Goal: Task Accomplishment & Management: Manage account settings

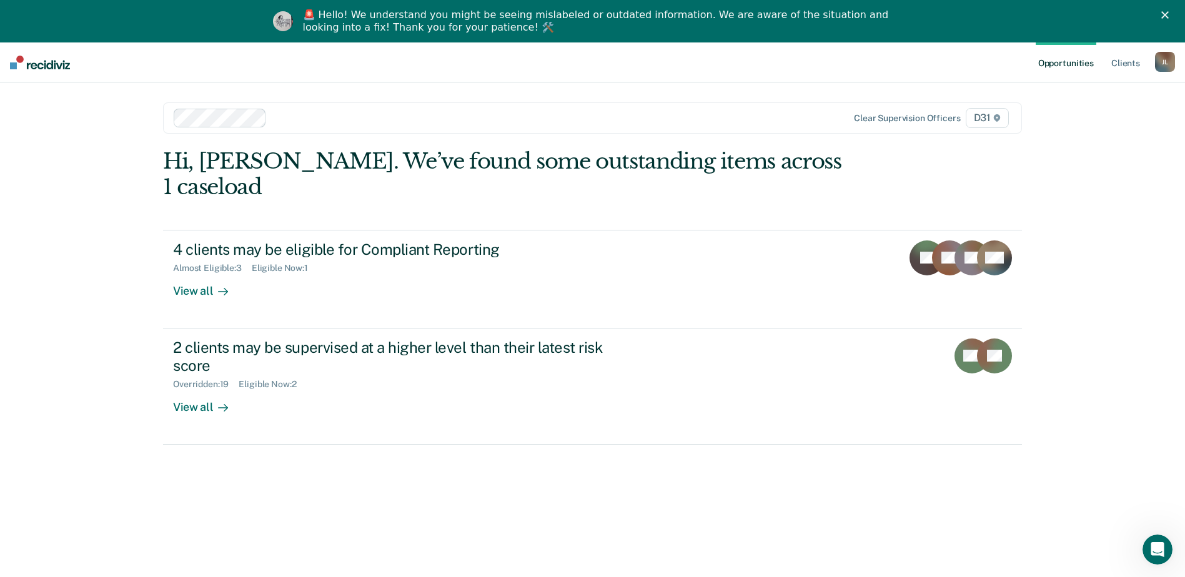
click at [1169, 12] on icon "Close" at bounding box center [1164, 14] width 7 height 7
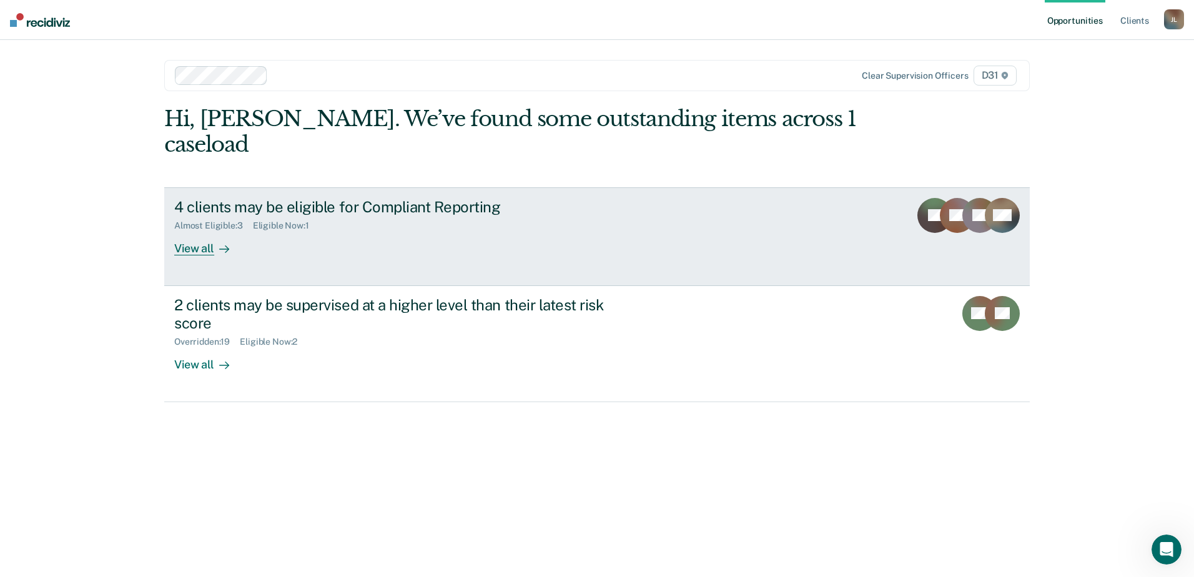
click at [207, 198] on div "4 clients may be eligible for Compliant Reporting" at bounding box center [393, 207] width 438 height 18
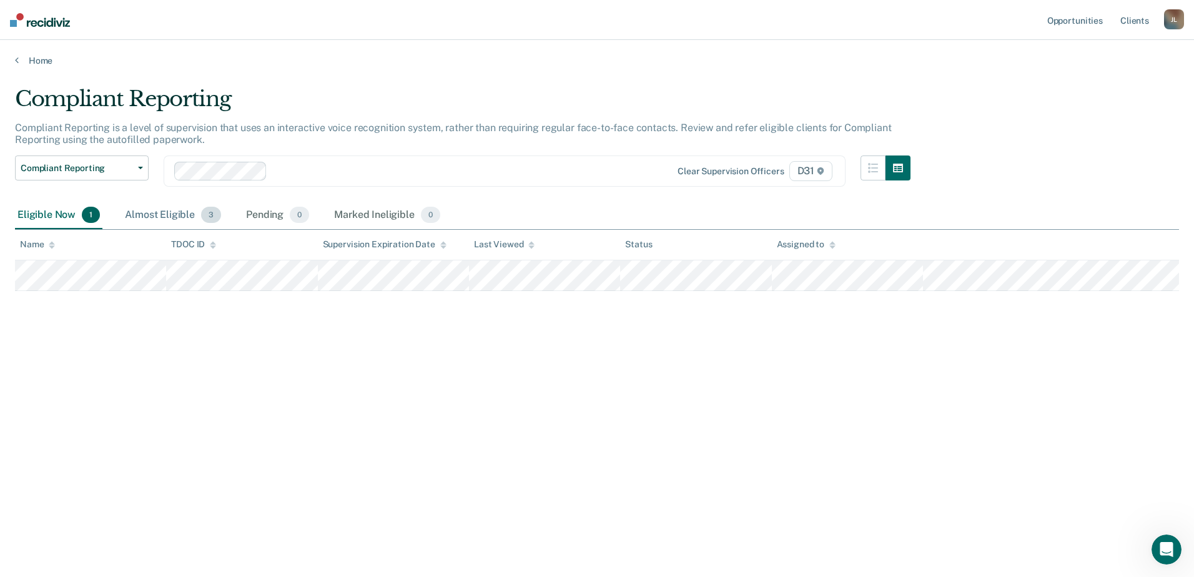
click at [164, 217] on div "Almost Eligible 3" at bounding box center [172, 215] width 101 height 27
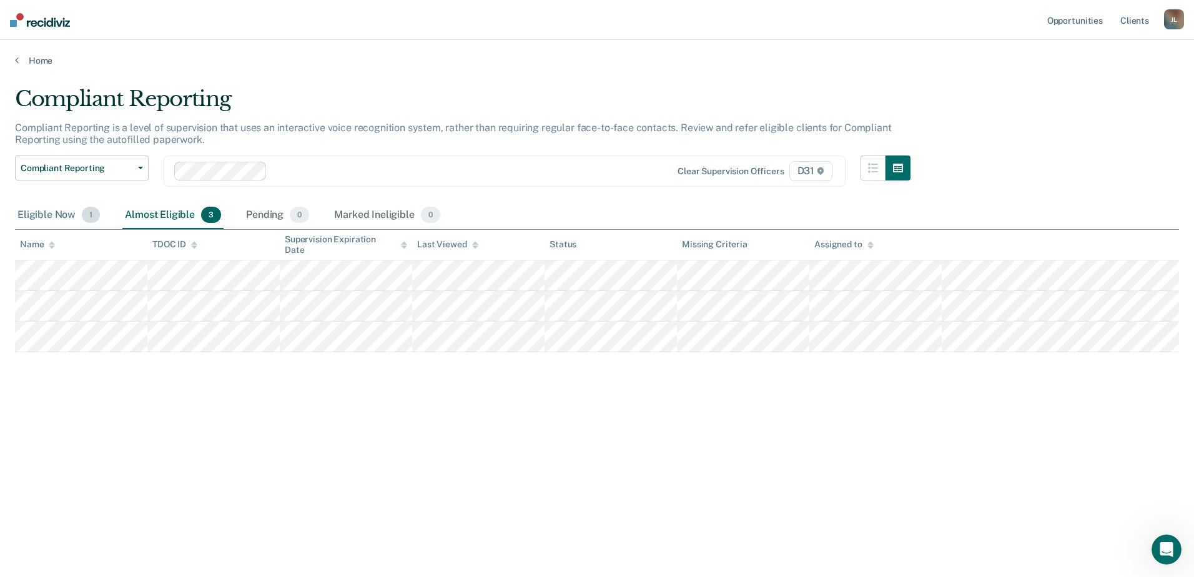
click at [39, 217] on div "Eligible Now 1" at bounding box center [58, 215] width 87 height 27
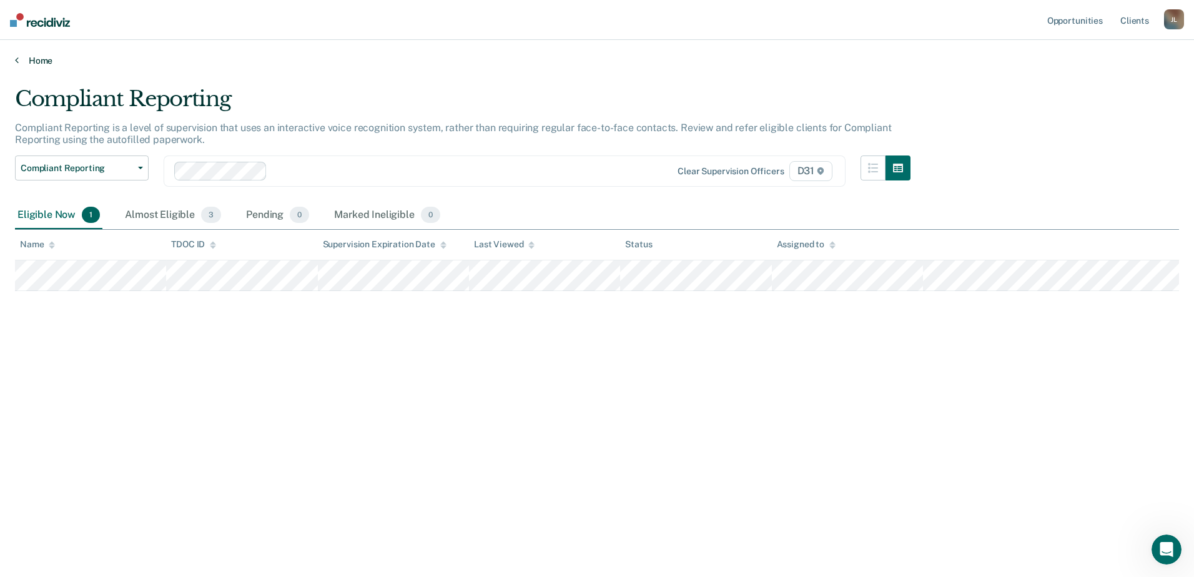
click at [23, 62] on link "Home" at bounding box center [597, 60] width 1164 height 11
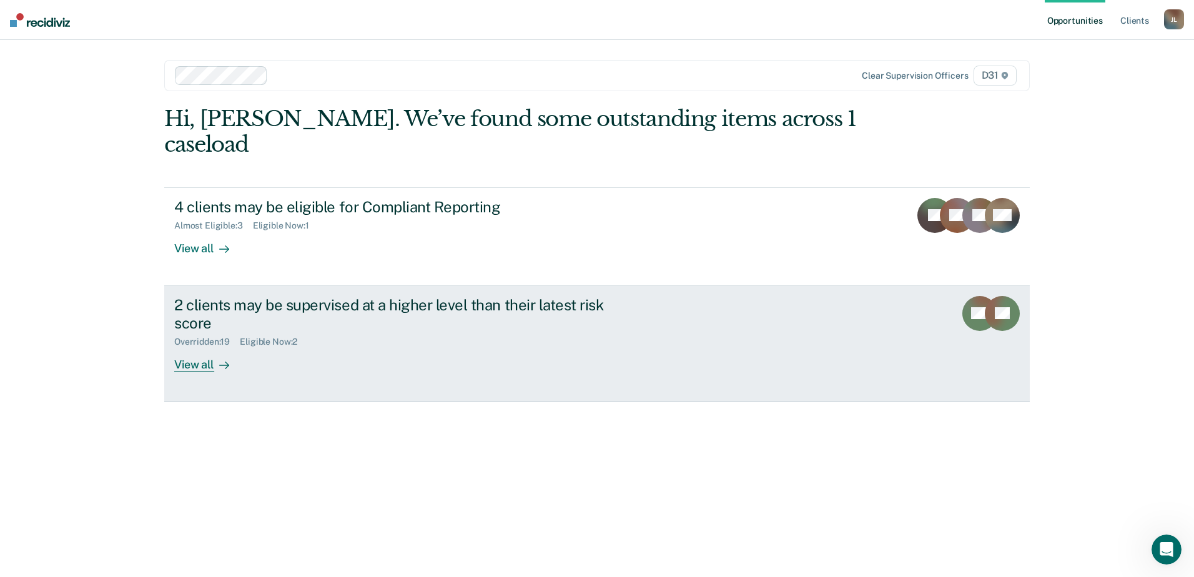
click at [206, 347] on div "View all" at bounding box center [209, 359] width 70 height 24
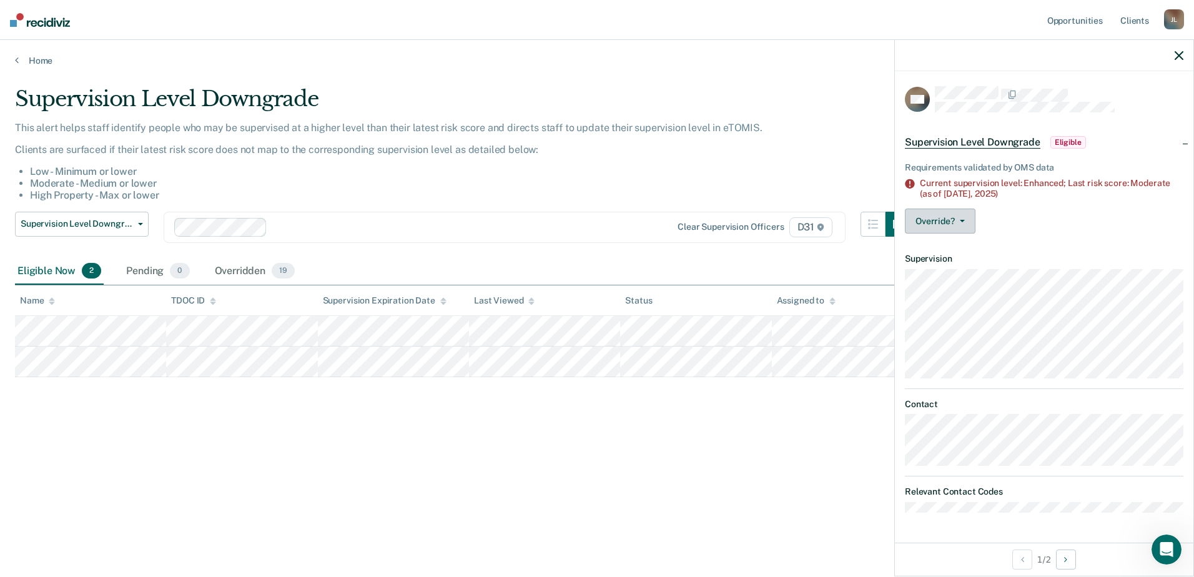
click at [956, 222] on button "Override?" at bounding box center [940, 221] width 71 height 25
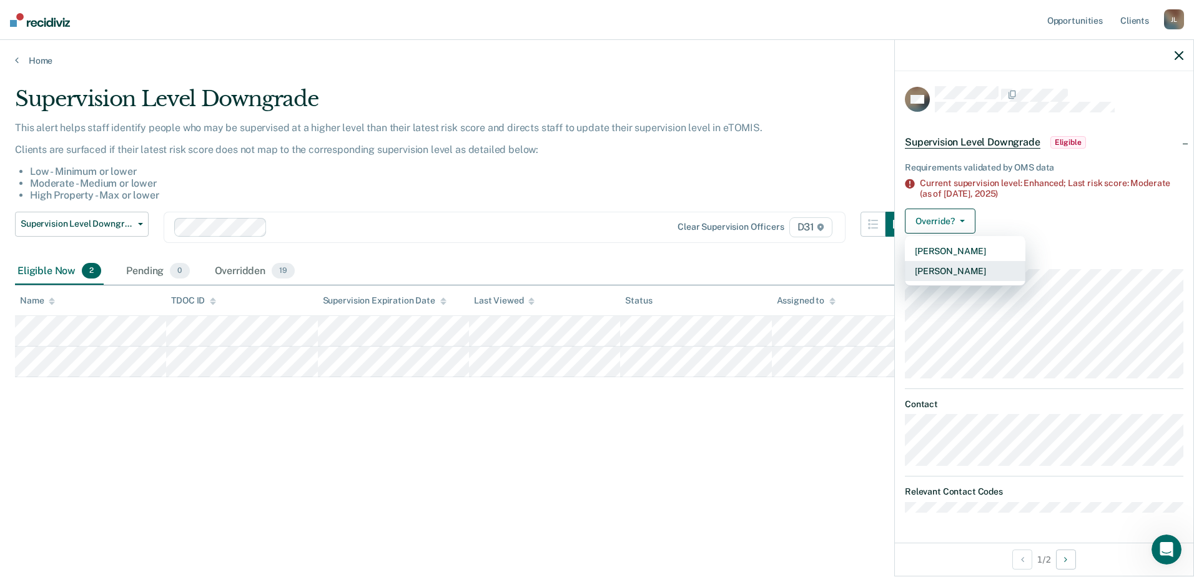
click at [956, 269] on button "[PERSON_NAME]" at bounding box center [965, 271] width 121 height 20
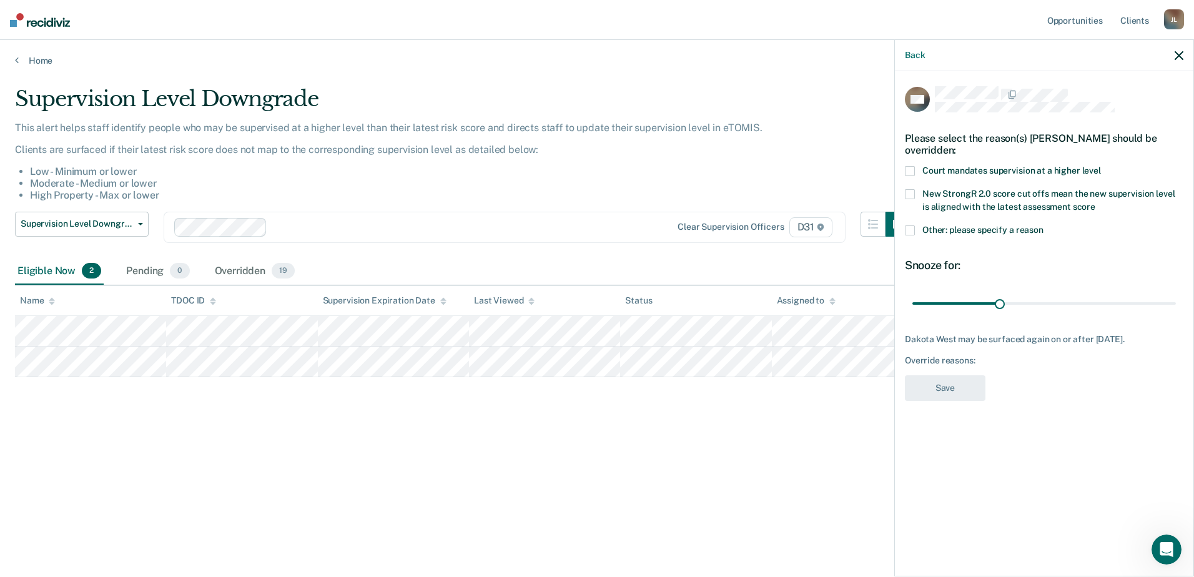
click at [916, 167] on label "Court mandates supervision at a higher level" at bounding box center [1044, 172] width 279 height 13
click at [1101, 166] on input "Court mandates supervision at a higher level" at bounding box center [1101, 166] width 0 height 0
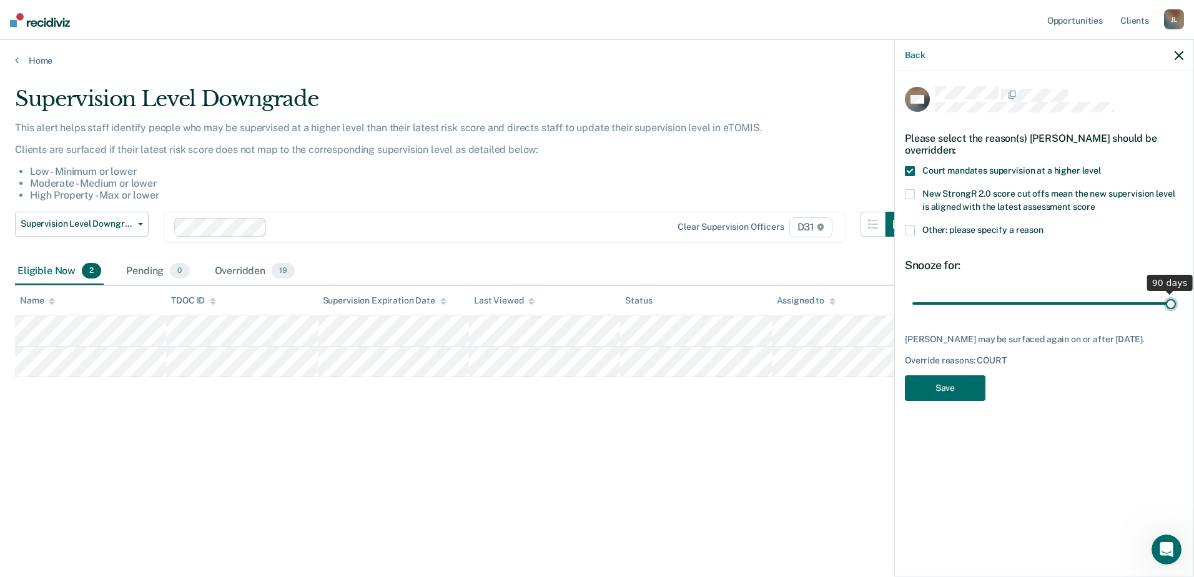
drag, startPoint x: 1002, startPoint y: 304, endPoint x: 1196, endPoint y: 307, distance: 193.7
type input "90"
click at [1176, 307] on input "range" at bounding box center [1045, 303] width 264 height 22
click at [946, 397] on button "Save" at bounding box center [945, 388] width 81 height 26
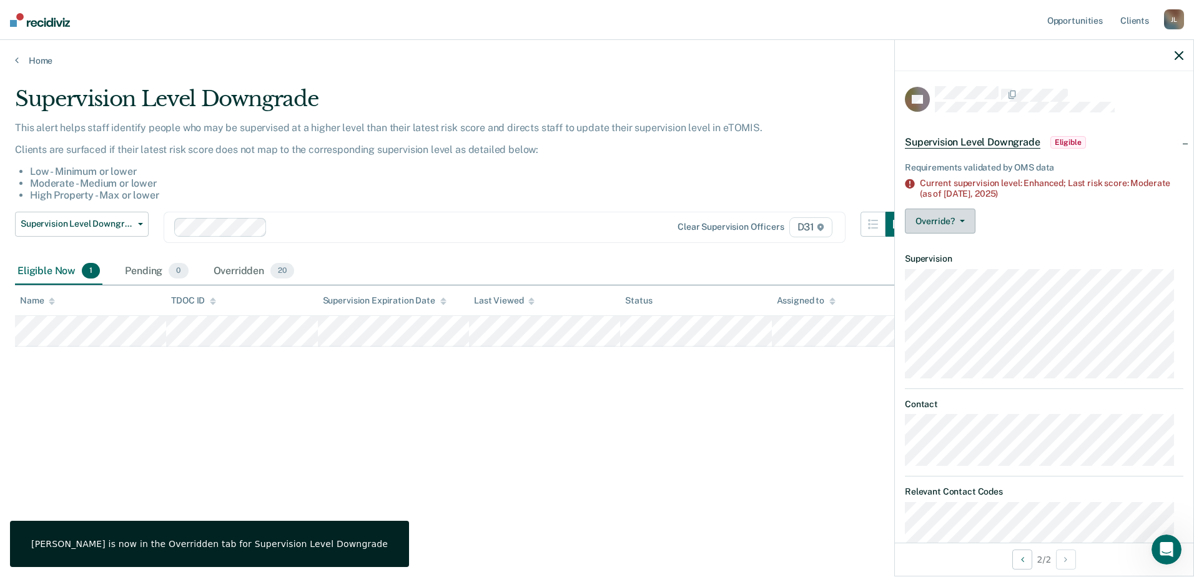
click at [949, 218] on button "Override?" at bounding box center [940, 221] width 71 height 25
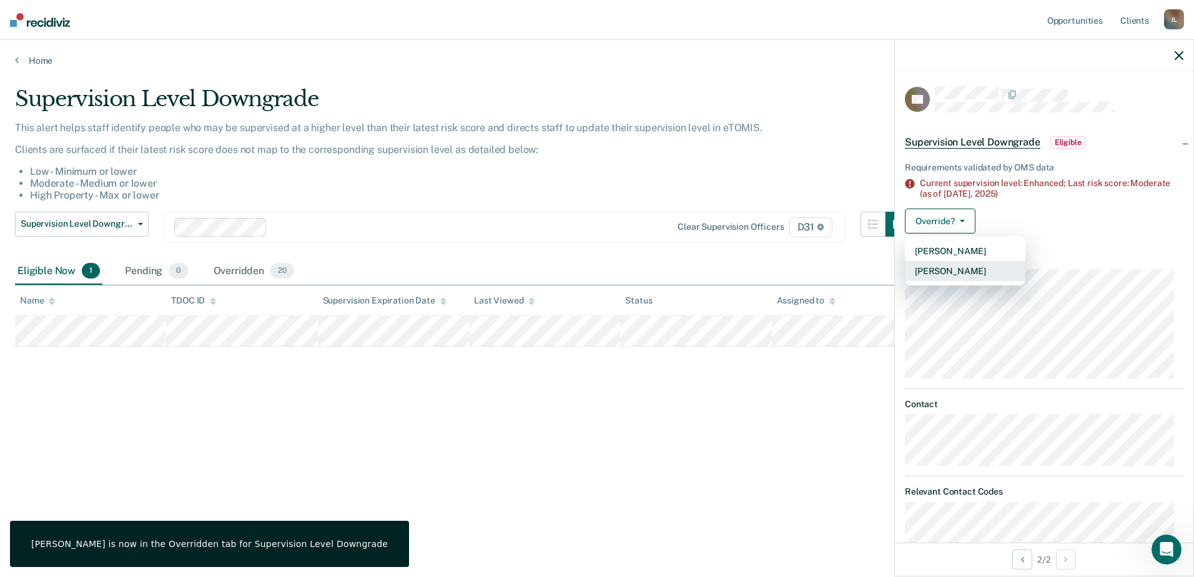
click at [946, 271] on button "[PERSON_NAME]" at bounding box center [965, 271] width 121 height 20
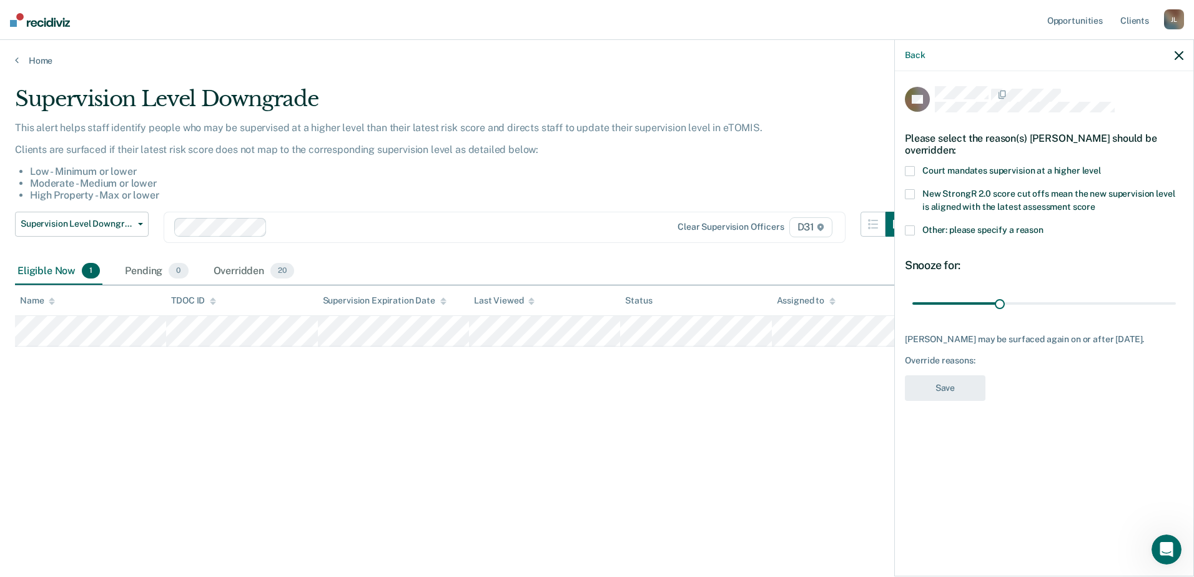
click at [911, 149] on div "Please select the reason(s) [PERSON_NAME] should be overridden:" at bounding box center [1044, 144] width 279 height 44
click at [907, 166] on span at bounding box center [910, 171] width 10 height 10
click at [1101, 166] on input "Court mandates supervision at a higher level" at bounding box center [1101, 166] width 0 height 0
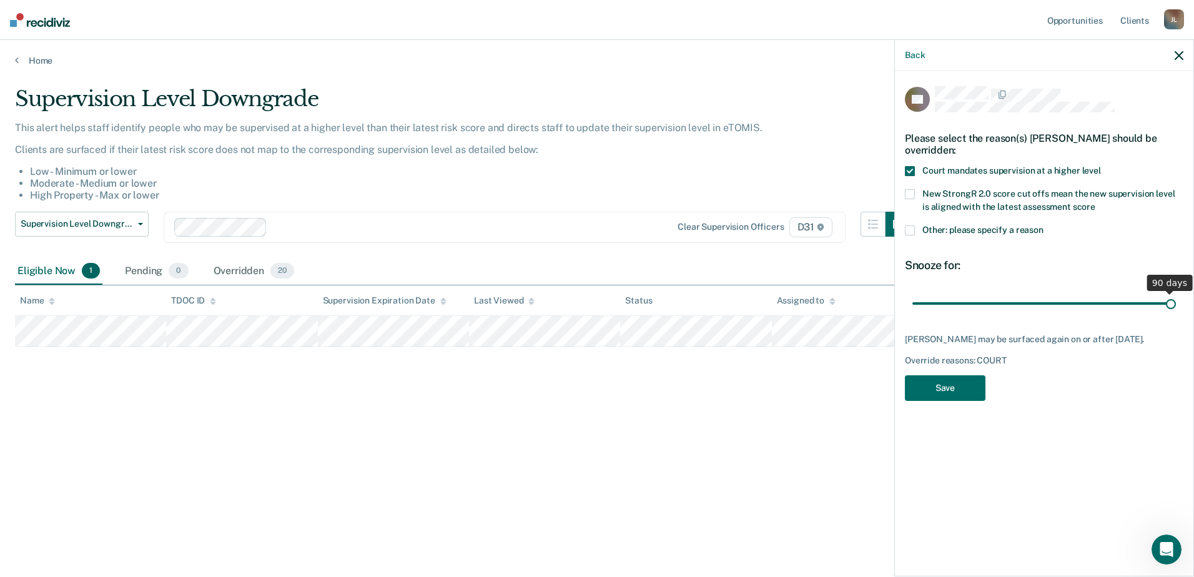
drag, startPoint x: 1001, startPoint y: 292, endPoint x: 1196, endPoint y: 288, distance: 195.6
type input "90"
click at [1176, 292] on input "range" at bounding box center [1045, 303] width 264 height 22
click at [932, 389] on div "RB Please select the reason(s) [PERSON_NAME] should be overridden: Court mandat…" at bounding box center [1044, 247] width 279 height 322
click at [932, 382] on button "Save" at bounding box center [945, 388] width 81 height 26
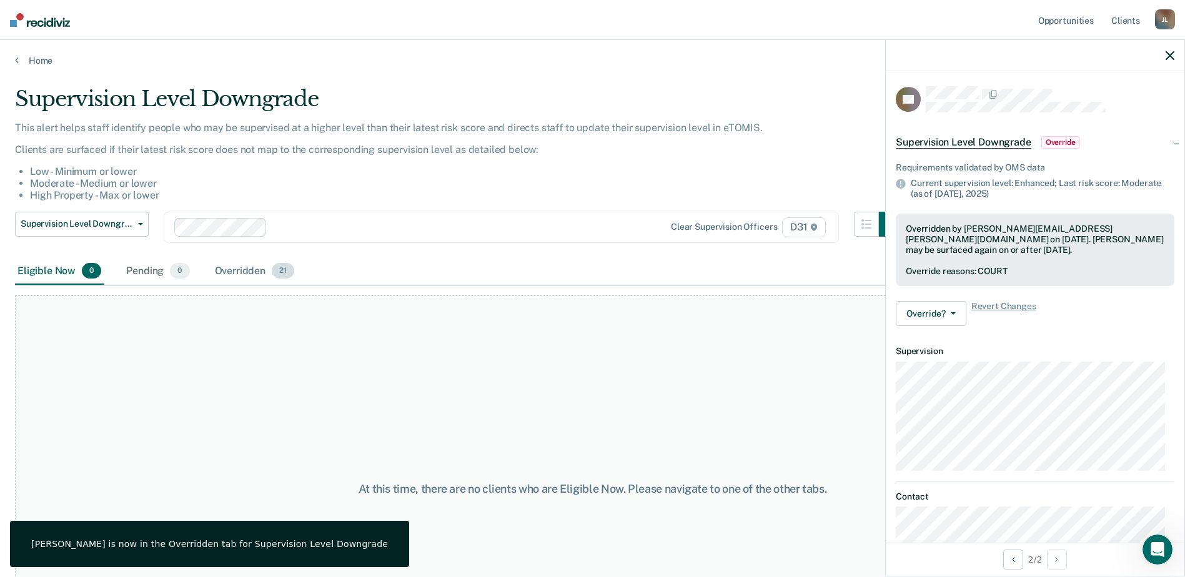
click at [250, 272] on div "Overridden 21" at bounding box center [254, 271] width 85 height 27
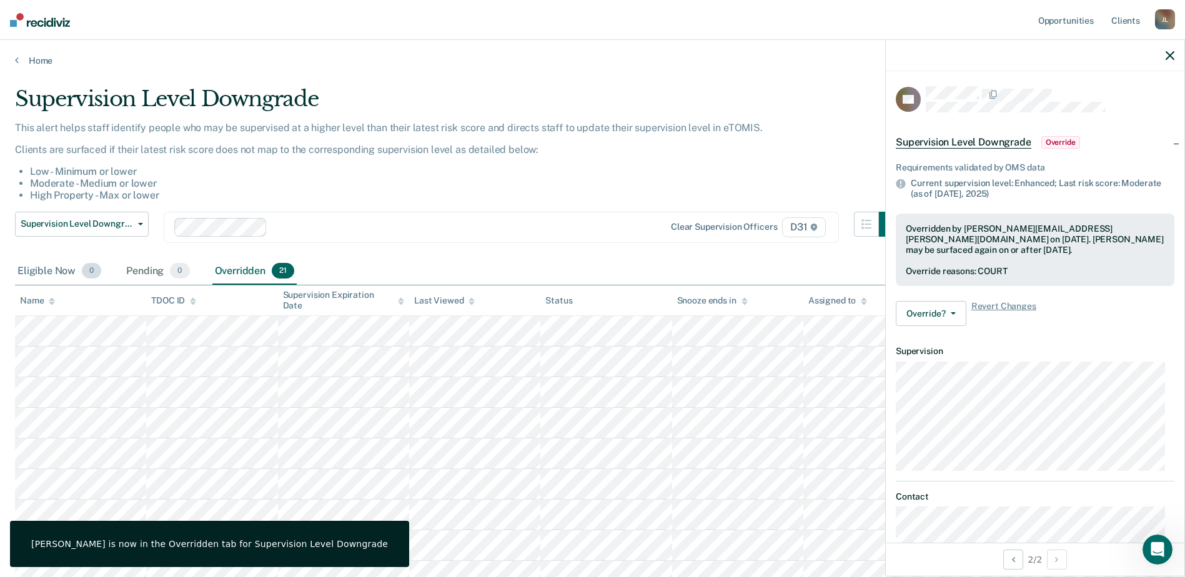
click at [48, 276] on div "Eligible Now 0" at bounding box center [59, 271] width 89 height 27
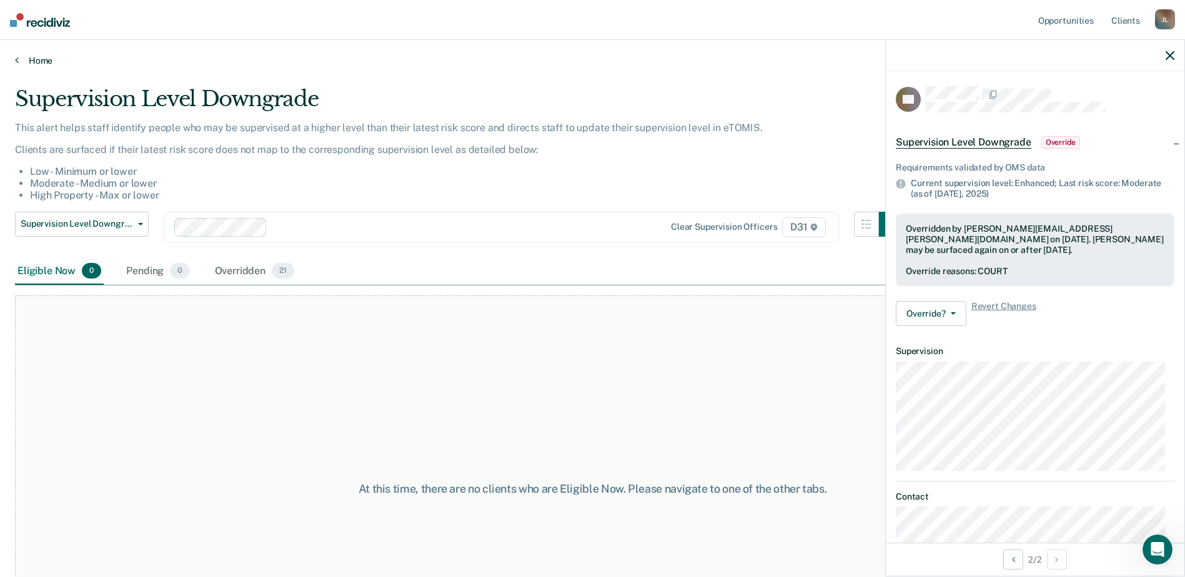
click at [40, 60] on link "Home" at bounding box center [592, 60] width 1155 height 11
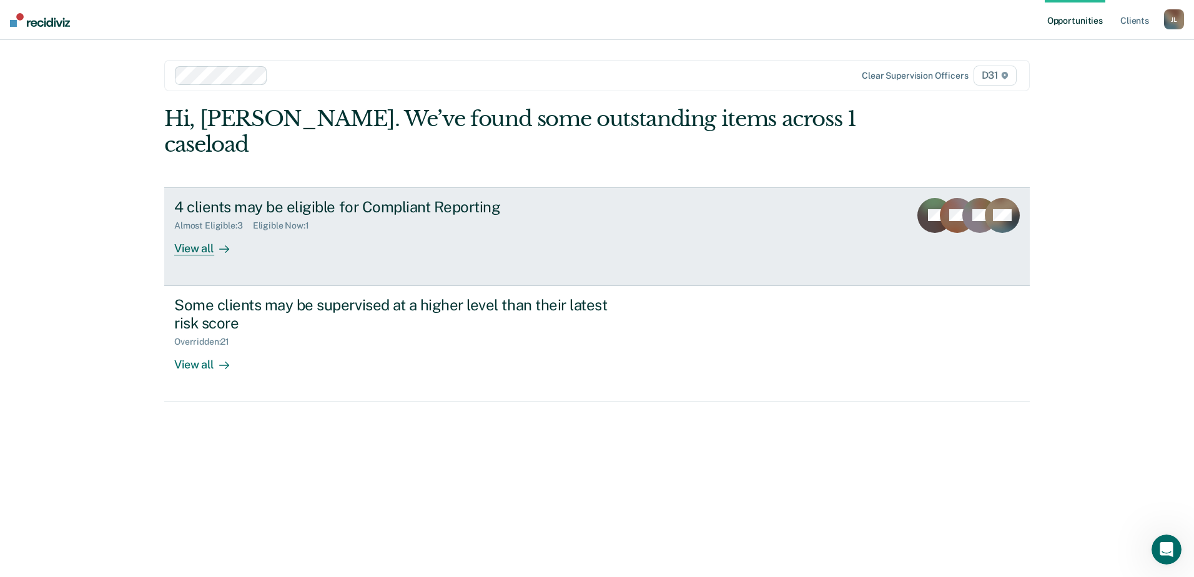
click at [192, 231] on div "View all" at bounding box center [209, 243] width 70 height 24
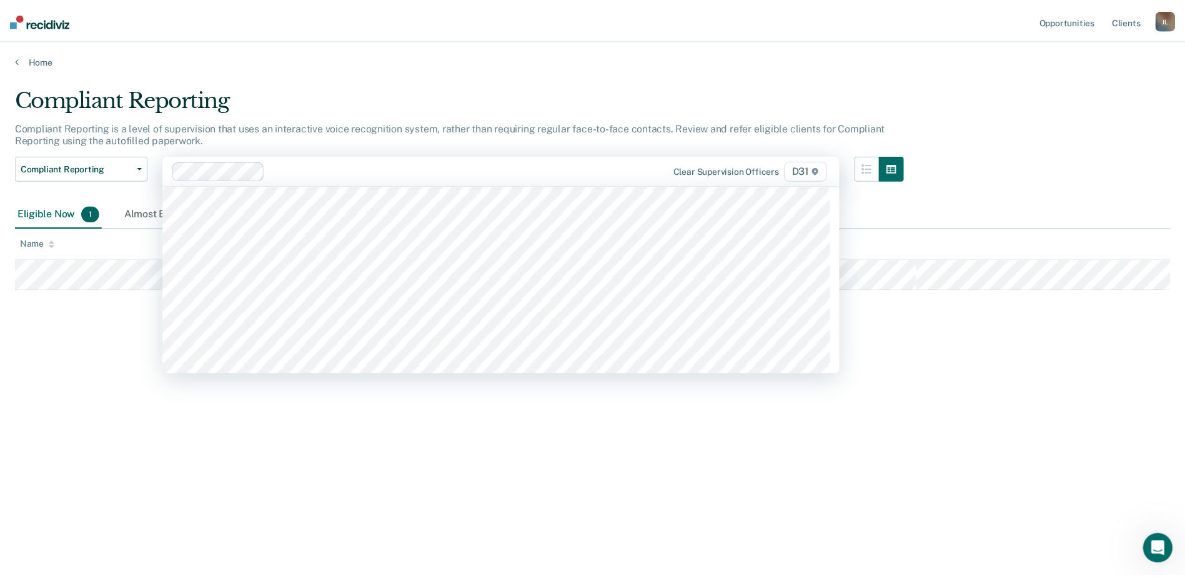
scroll to position [375, 0]
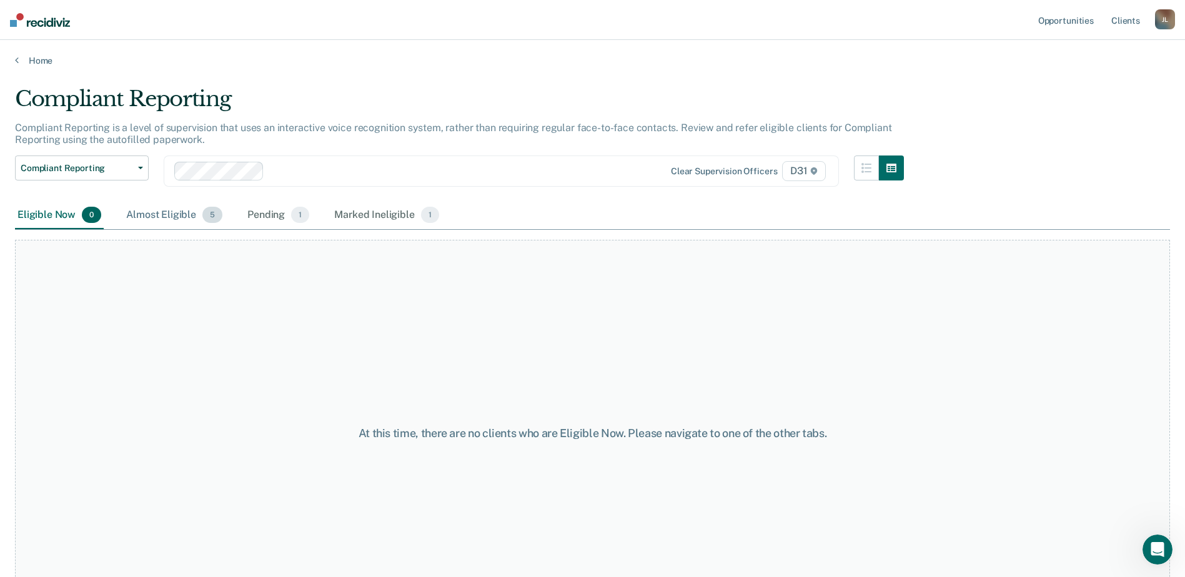
click at [166, 218] on div "Almost Eligible 5" at bounding box center [174, 215] width 101 height 27
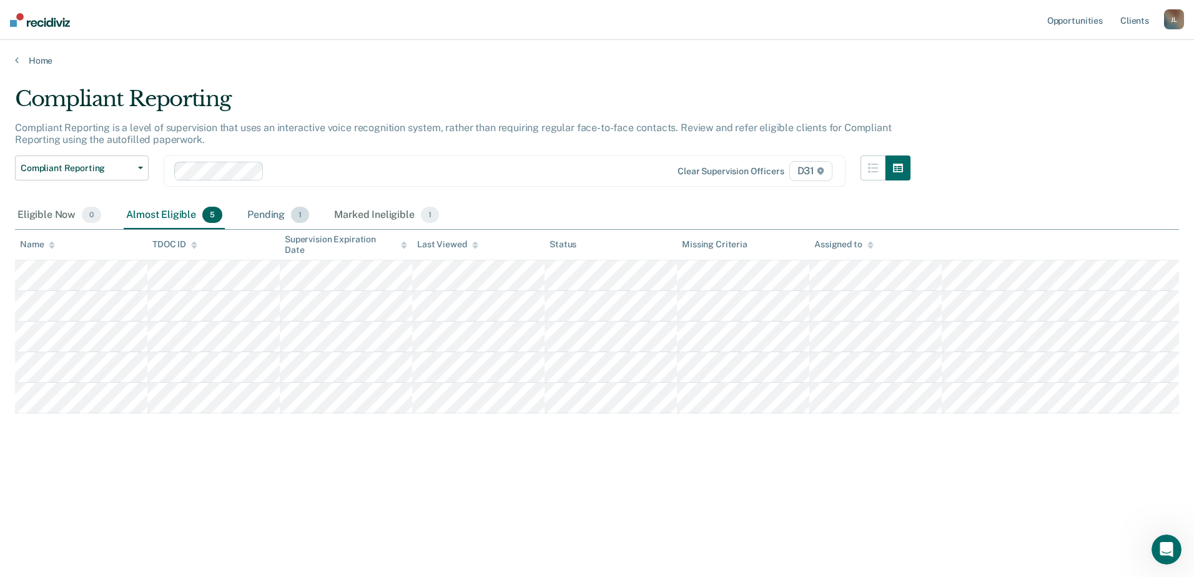
click at [255, 220] on div "Pending 1" at bounding box center [278, 215] width 67 height 27
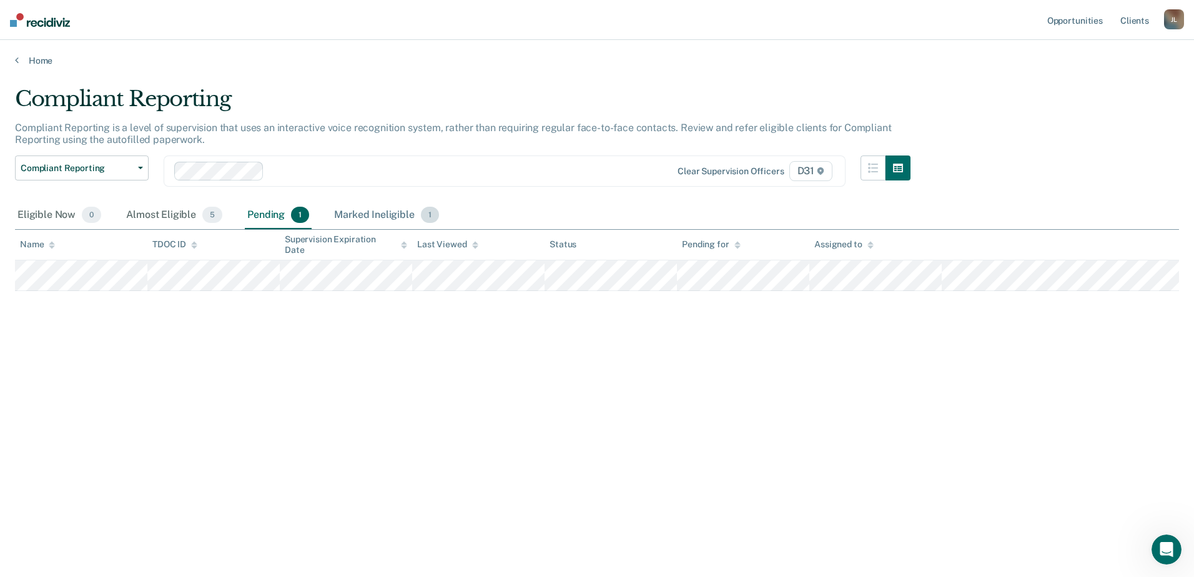
click at [357, 215] on div "Marked Ineligible 1" at bounding box center [387, 215] width 110 height 27
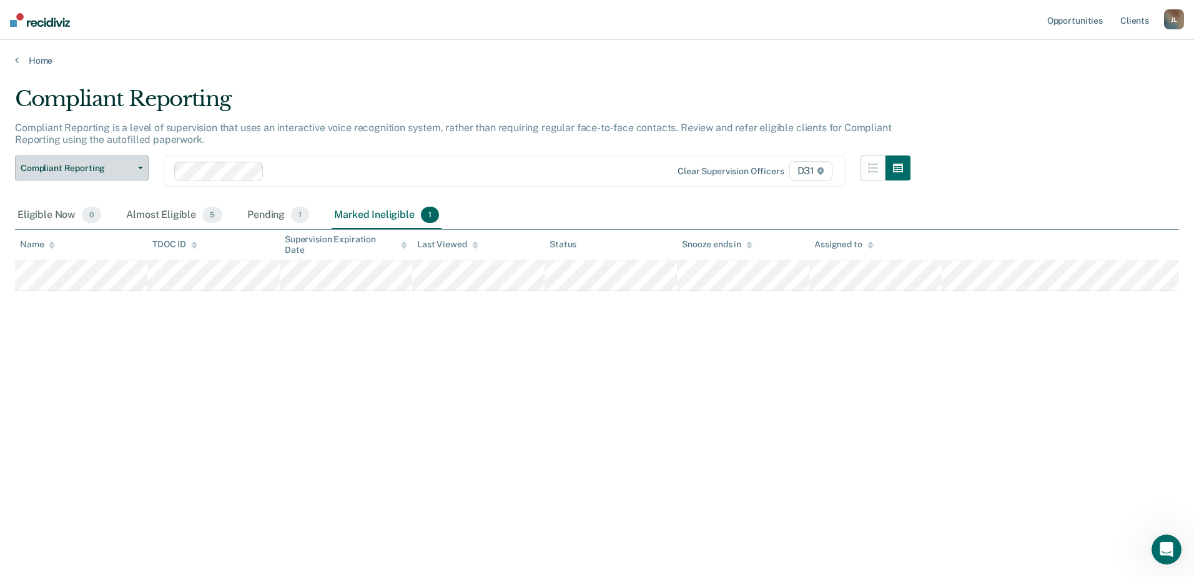
click at [137, 167] on span "button" at bounding box center [138, 168] width 10 height 2
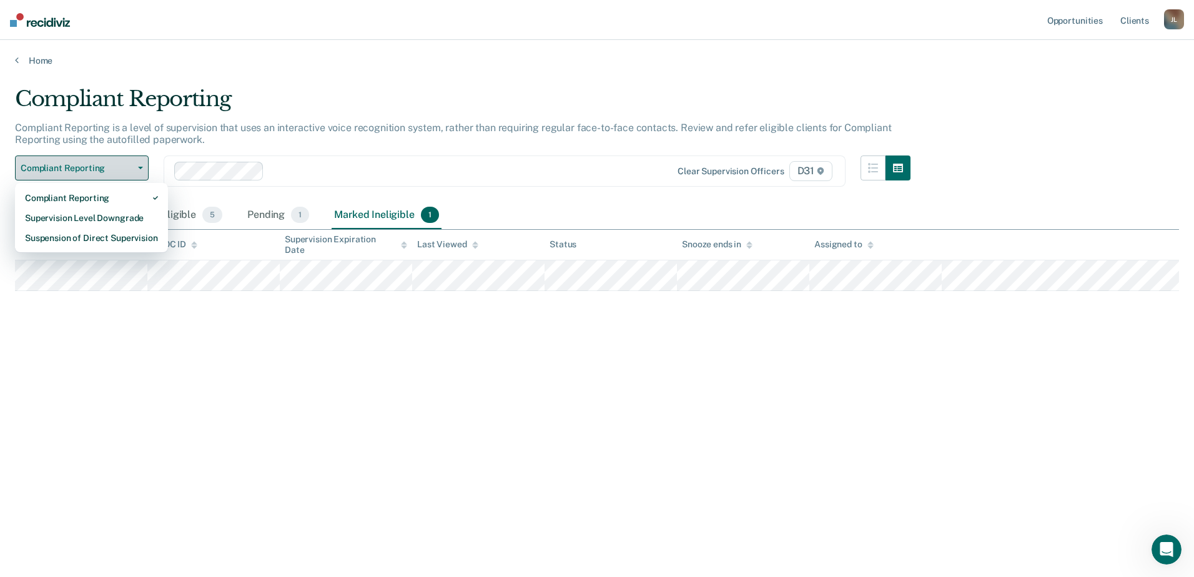
click at [137, 167] on span "button" at bounding box center [138, 168] width 10 height 2
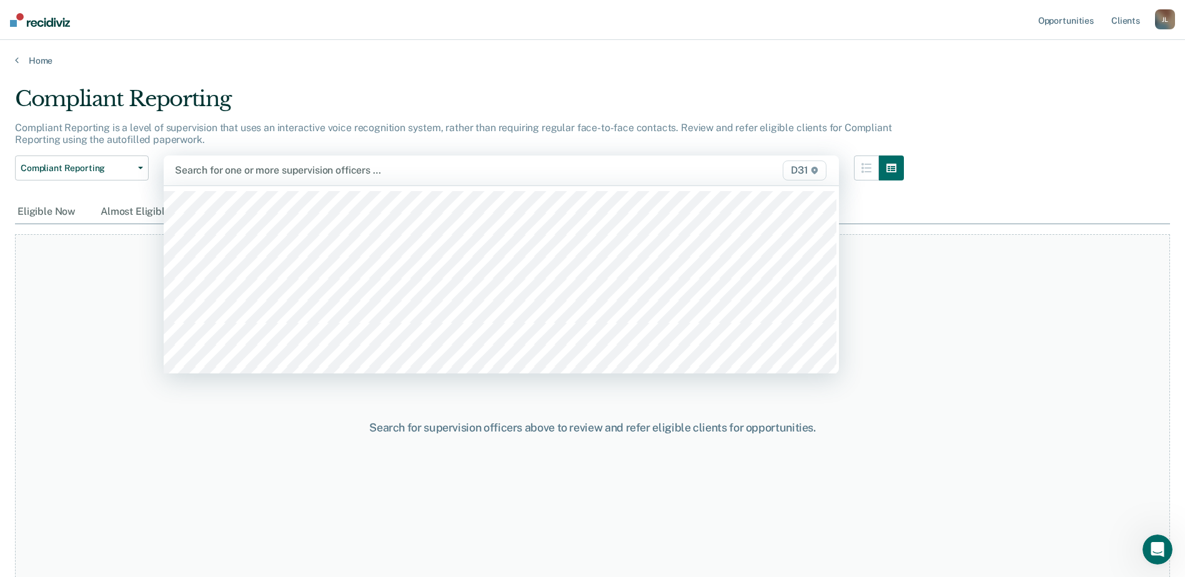
click at [201, 173] on div at bounding box center [403, 170] width 456 height 14
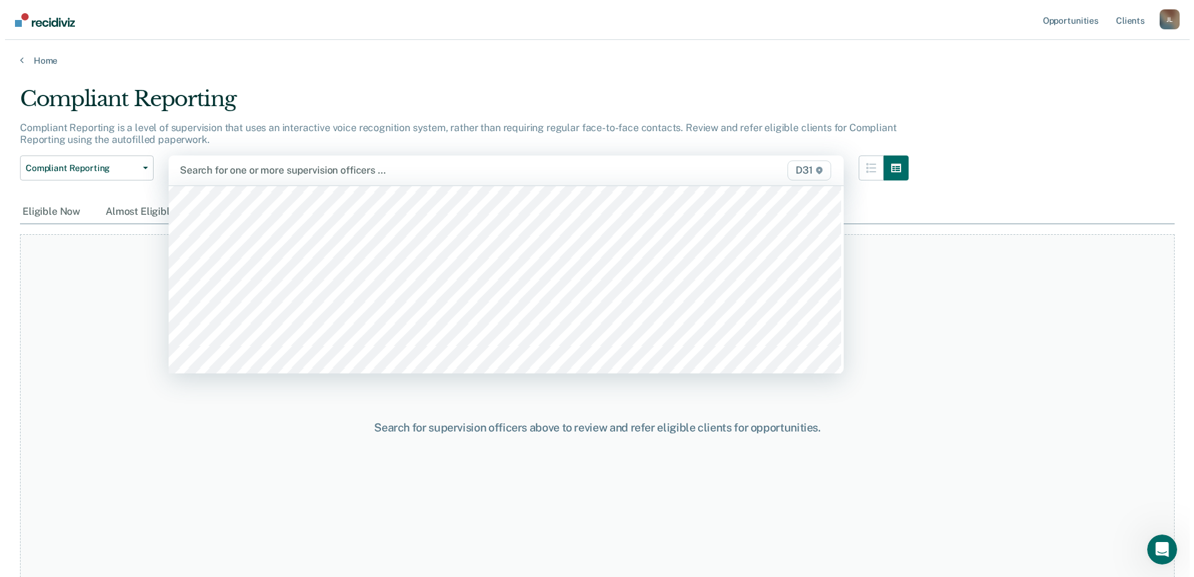
scroll to position [482, 0]
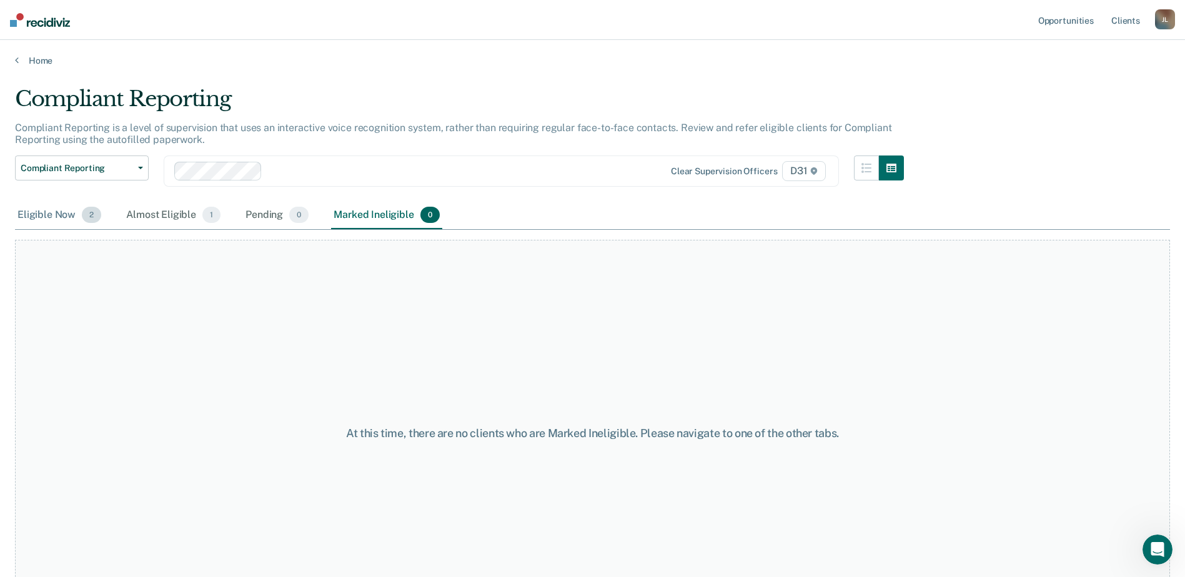
click at [59, 222] on div "Eligible Now 2" at bounding box center [59, 215] width 89 height 27
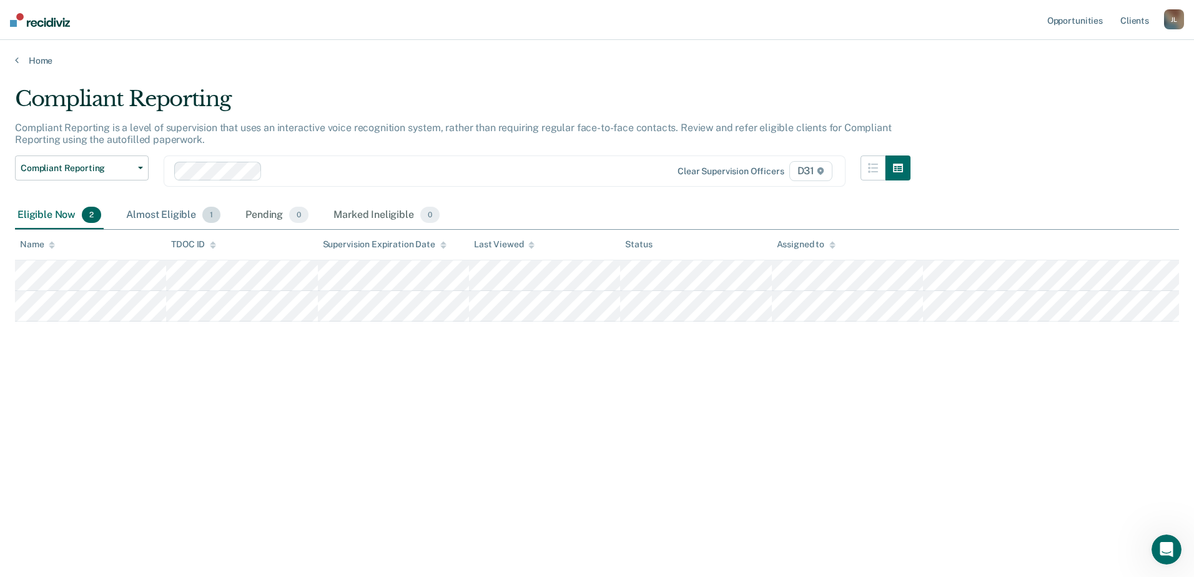
click at [149, 211] on div "Almost Eligible 1" at bounding box center [173, 215] width 99 height 27
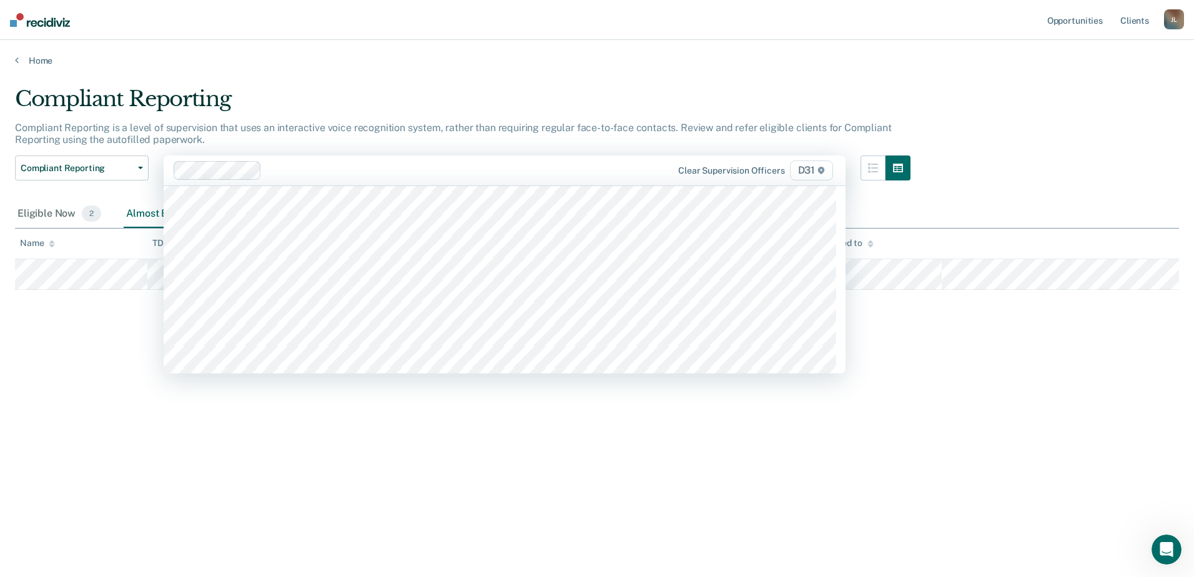
scroll to position [460, 0]
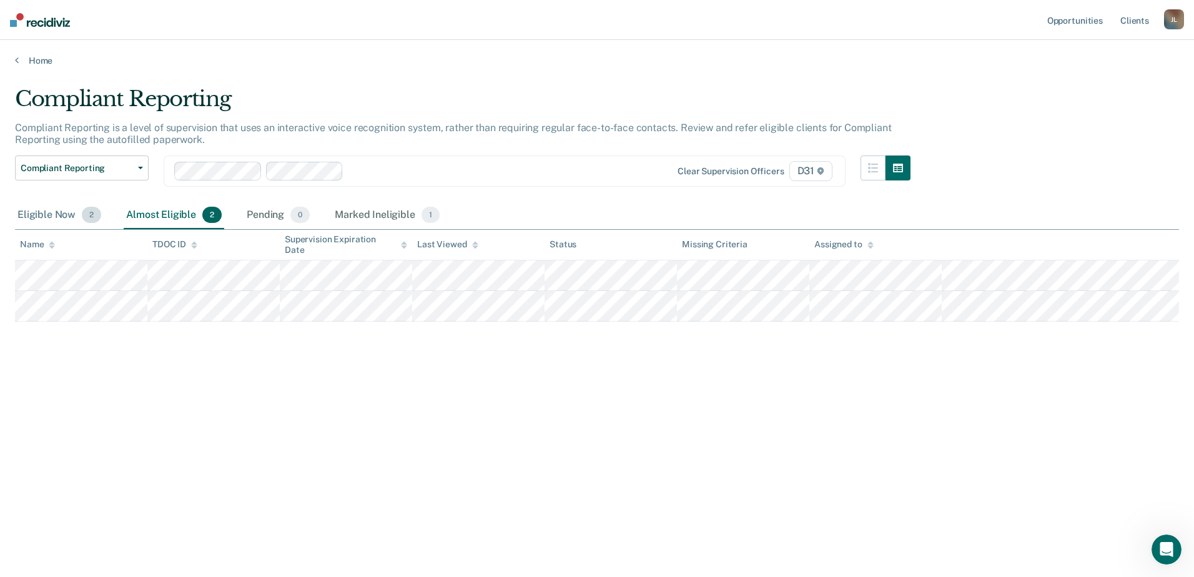
click at [59, 215] on div "Eligible Now 2" at bounding box center [59, 215] width 89 height 27
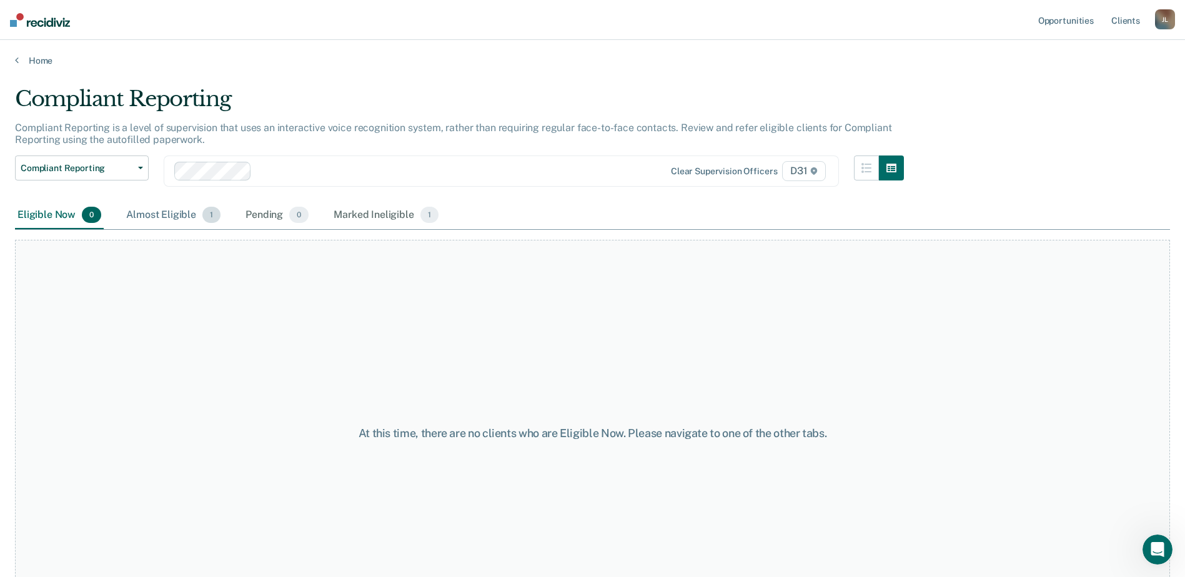
click at [167, 215] on div "Almost Eligible 1" at bounding box center [173, 215] width 99 height 27
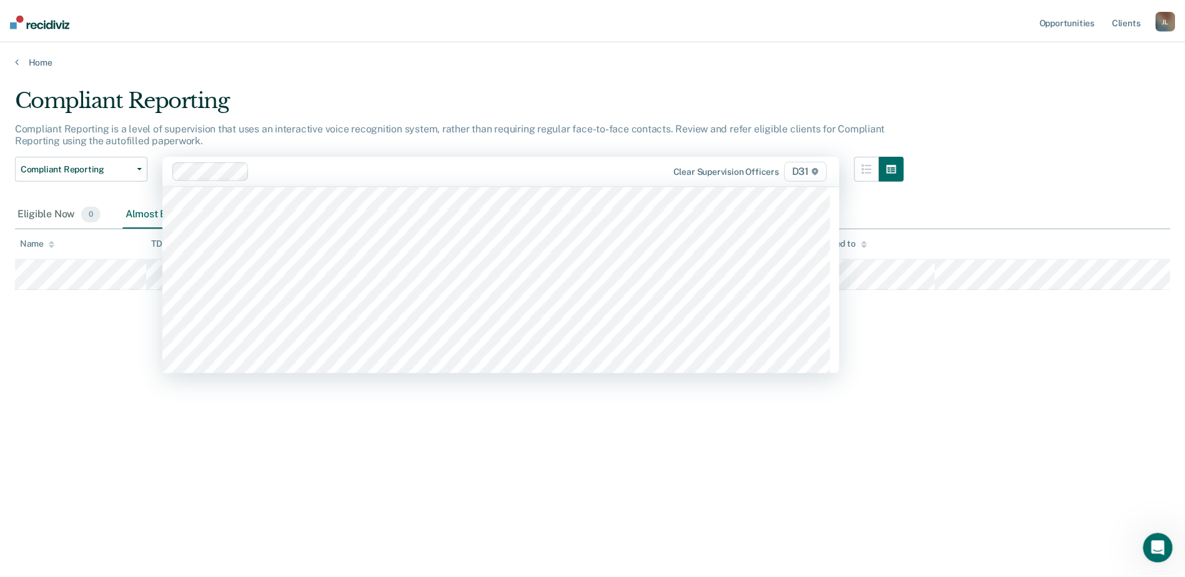
scroll to position [375, 0]
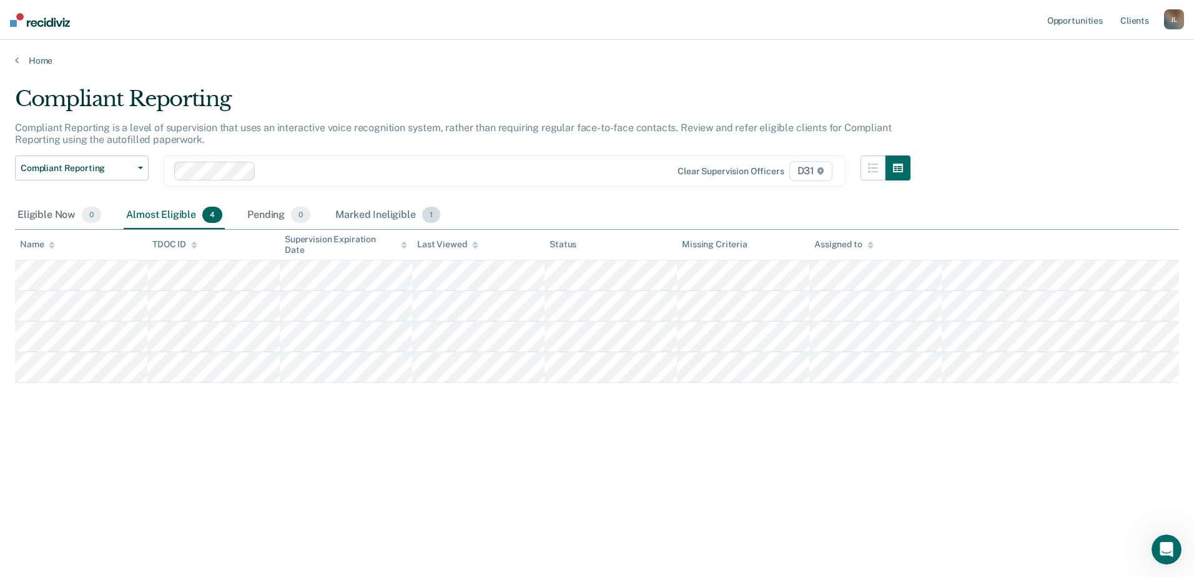
click at [370, 212] on div "Marked Ineligible 1" at bounding box center [388, 215] width 110 height 27
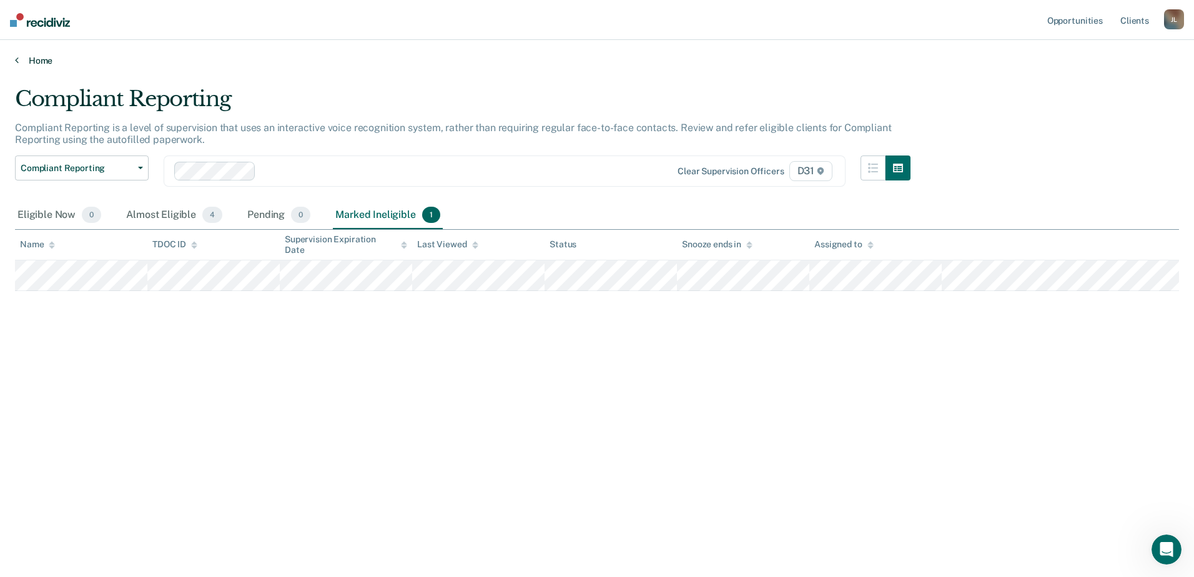
click at [37, 63] on link "Home" at bounding box center [597, 60] width 1164 height 11
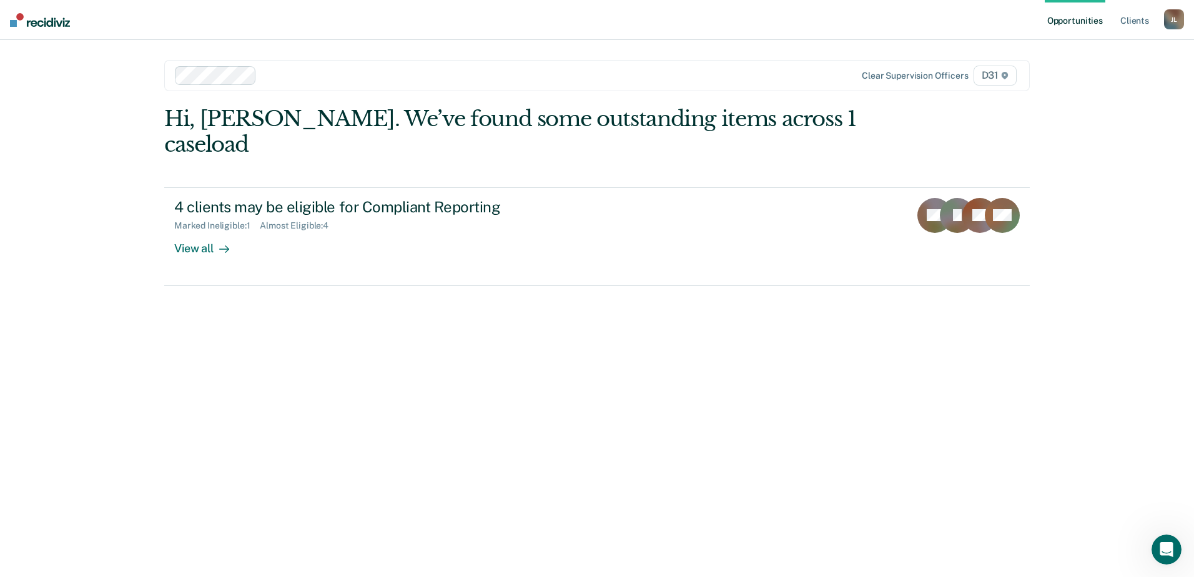
click at [1176, 22] on div "[PERSON_NAME]" at bounding box center [1174, 19] width 20 height 20
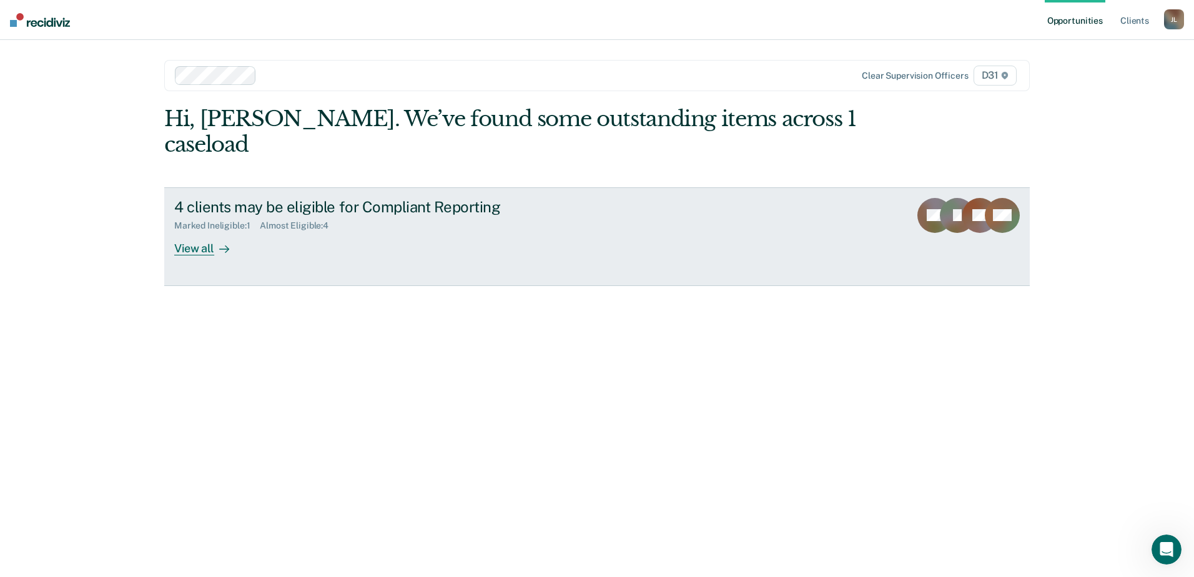
click at [202, 231] on div "View all" at bounding box center [209, 243] width 70 height 24
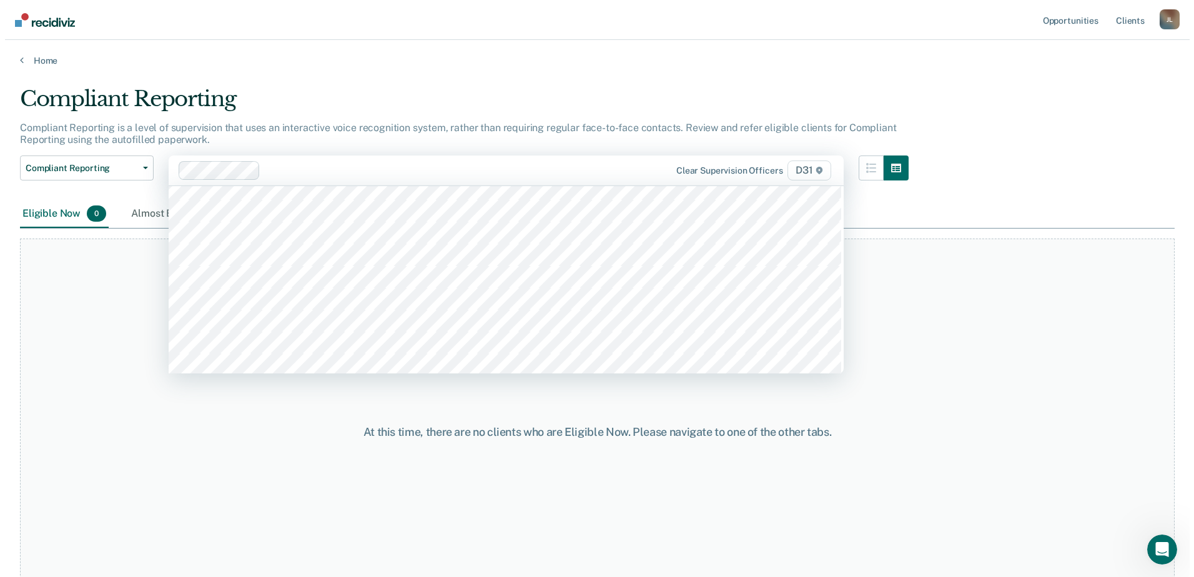
scroll to position [312, 0]
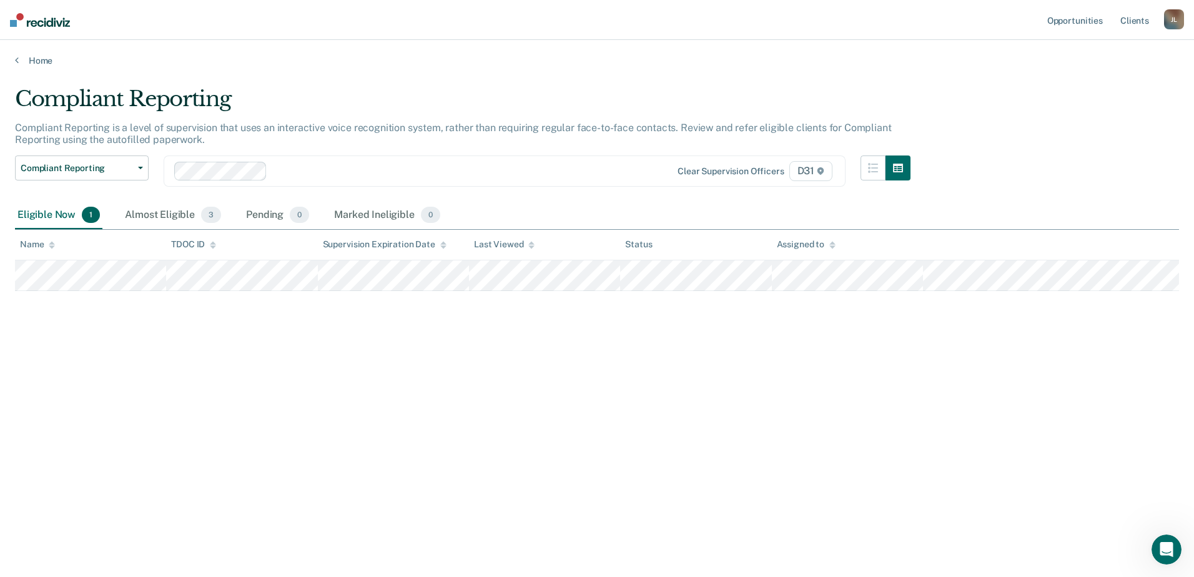
click at [1174, 17] on div "[PERSON_NAME]" at bounding box center [1174, 19] width 20 height 20
click at [1103, 82] on link "Log Out" at bounding box center [1124, 82] width 101 height 11
